Goal: Task Accomplishment & Management: Use online tool/utility

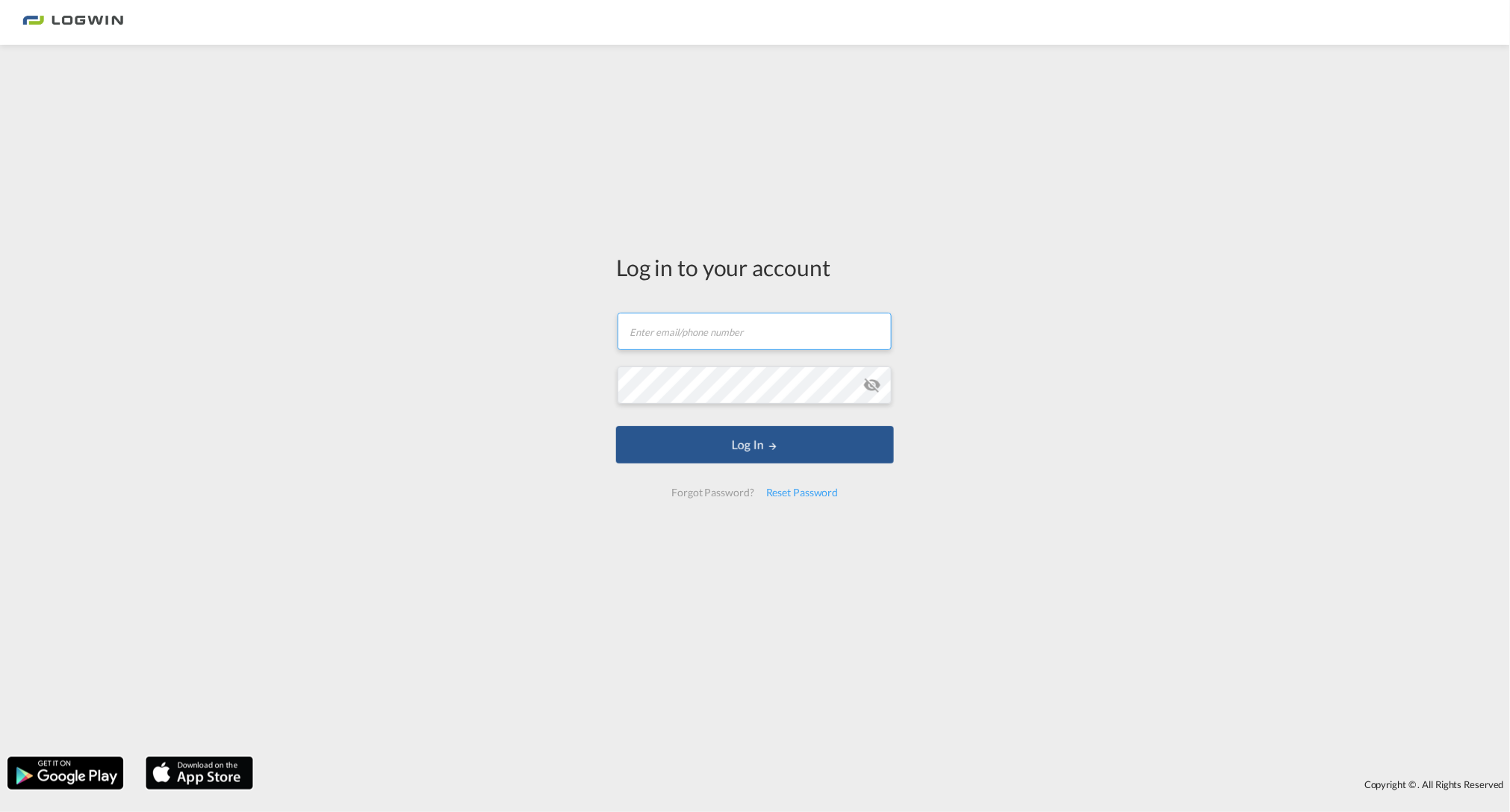
click at [664, 332] on input "text" at bounding box center [754, 331] width 274 height 37
type input "tanja.grimm@LOGWIN-LOGISTICS.COM"
click at [616, 426] on button "Log In" at bounding box center [755, 444] width 278 height 37
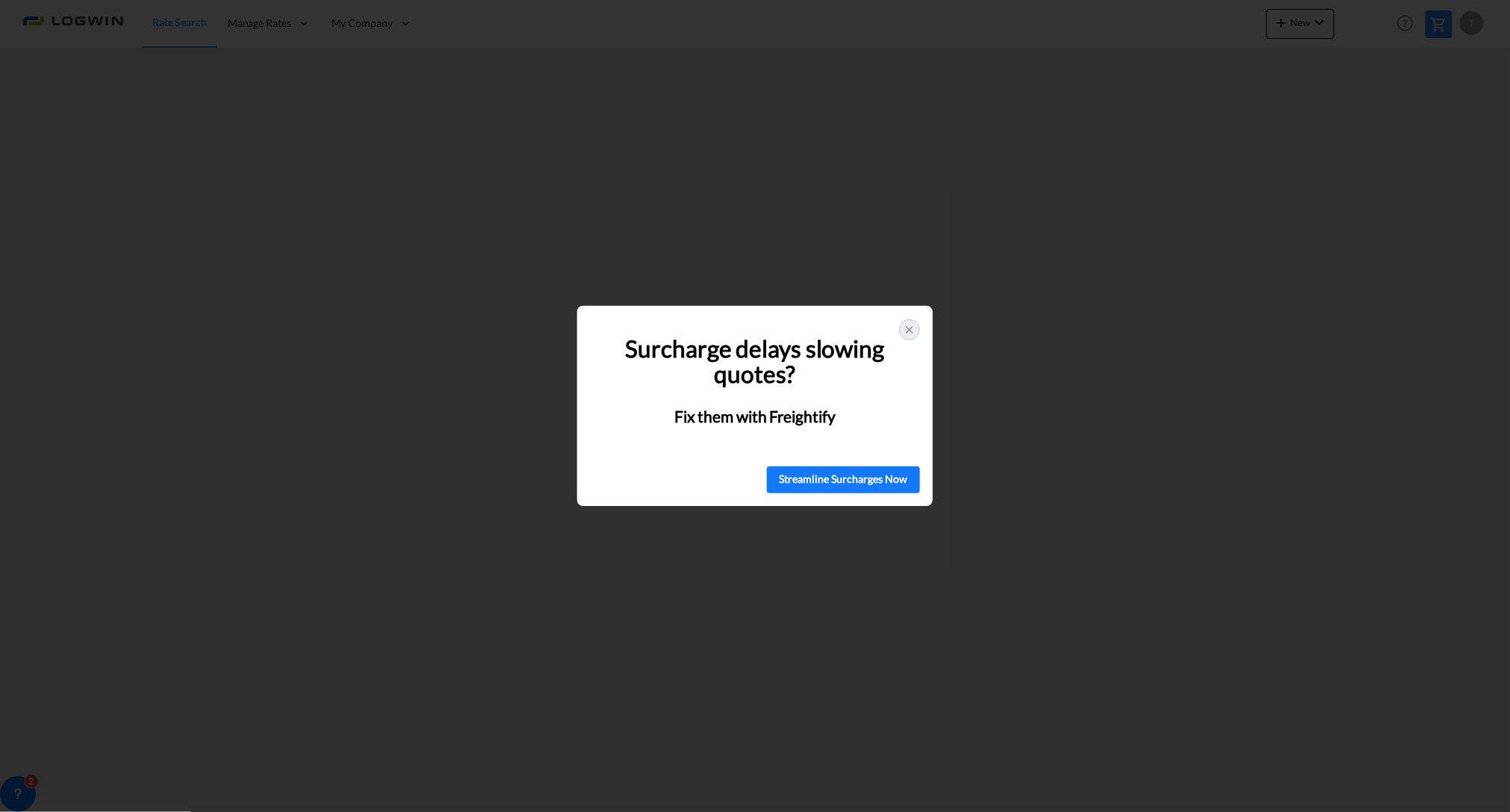
click at [908, 329] on icon at bounding box center [909, 330] width 12 height 12
